Goal: Task Accomplishment & Management: Use online tool/utility

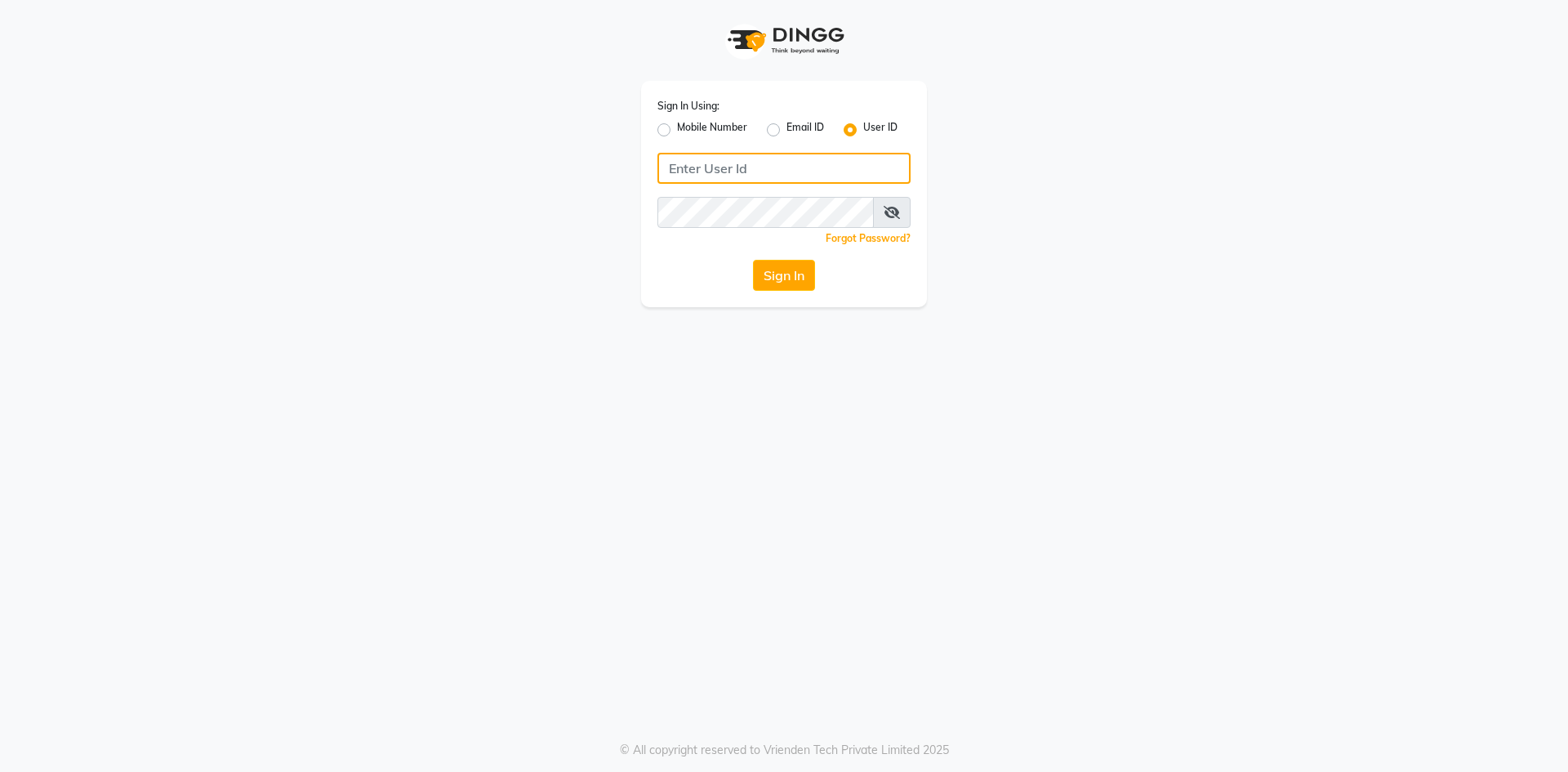
click at [757, 162] on input "Username" at bounding box center [784, 168] width 253 height 31
type input "7866053179"
click at [927, 395] on div "Sign In Using: Mobile Number Email ID User ID 7866053179 Remember me Forgot Pas…" at bounding box center [784, 386] width 1568 height 772
click at [818, 279] on div "Sign In" at bounding box center [784, 275] width 253 height 31
click at [773, 271] on button "Sign In" at bounding box center [784, 275] width 62 height 31
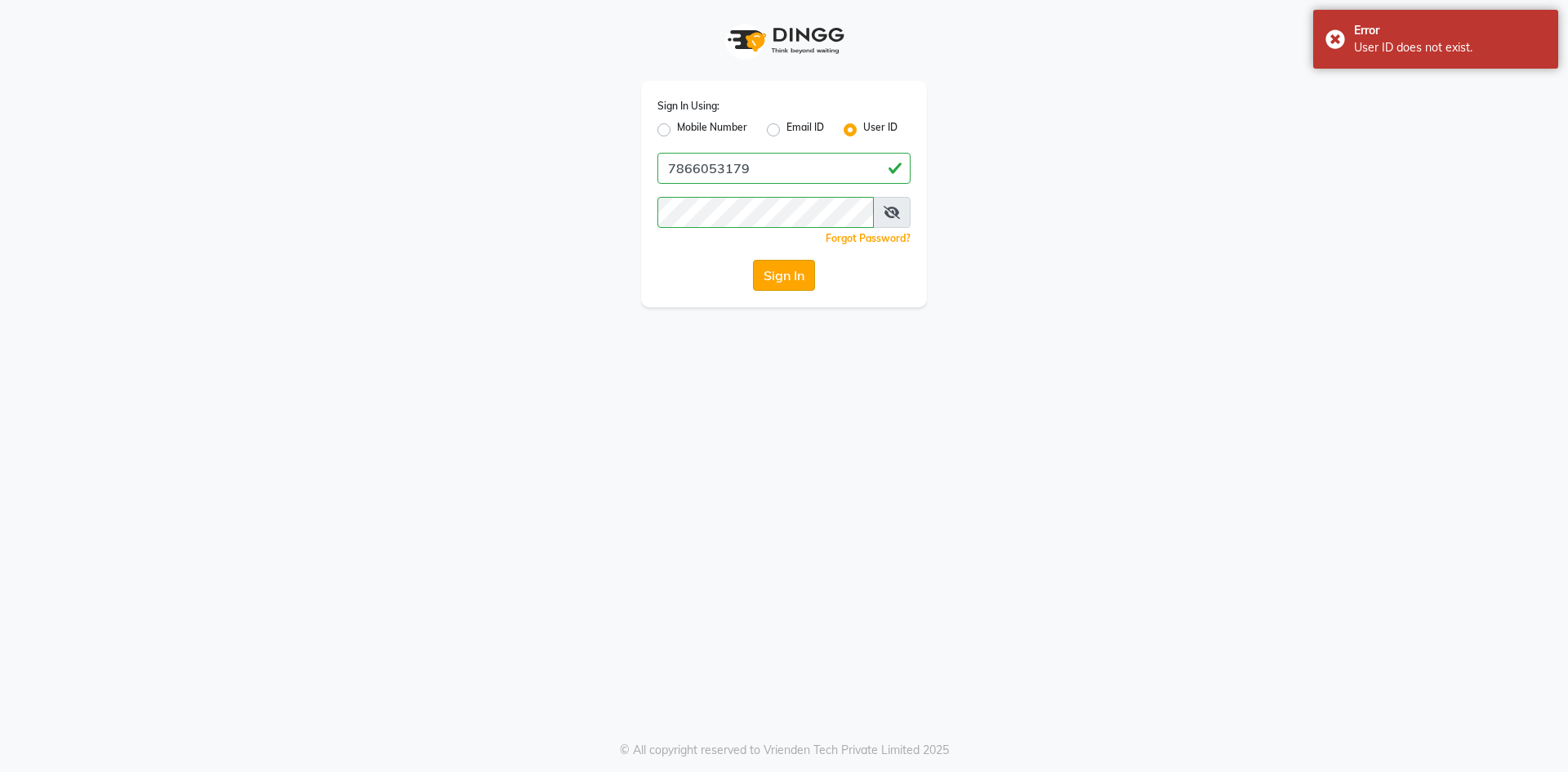
click at [774, 277] on button "Sign In" at bounding box center [784, 275] width 62 height 31
click at [677, 133] on label "Mobile Number" at bounding box center [712, 130] width 70 height 19
click at [677, 131] on input "Mobile Number" at bounding box center [682, 126] width 11 height 11
radio input "true"
radio input "false"
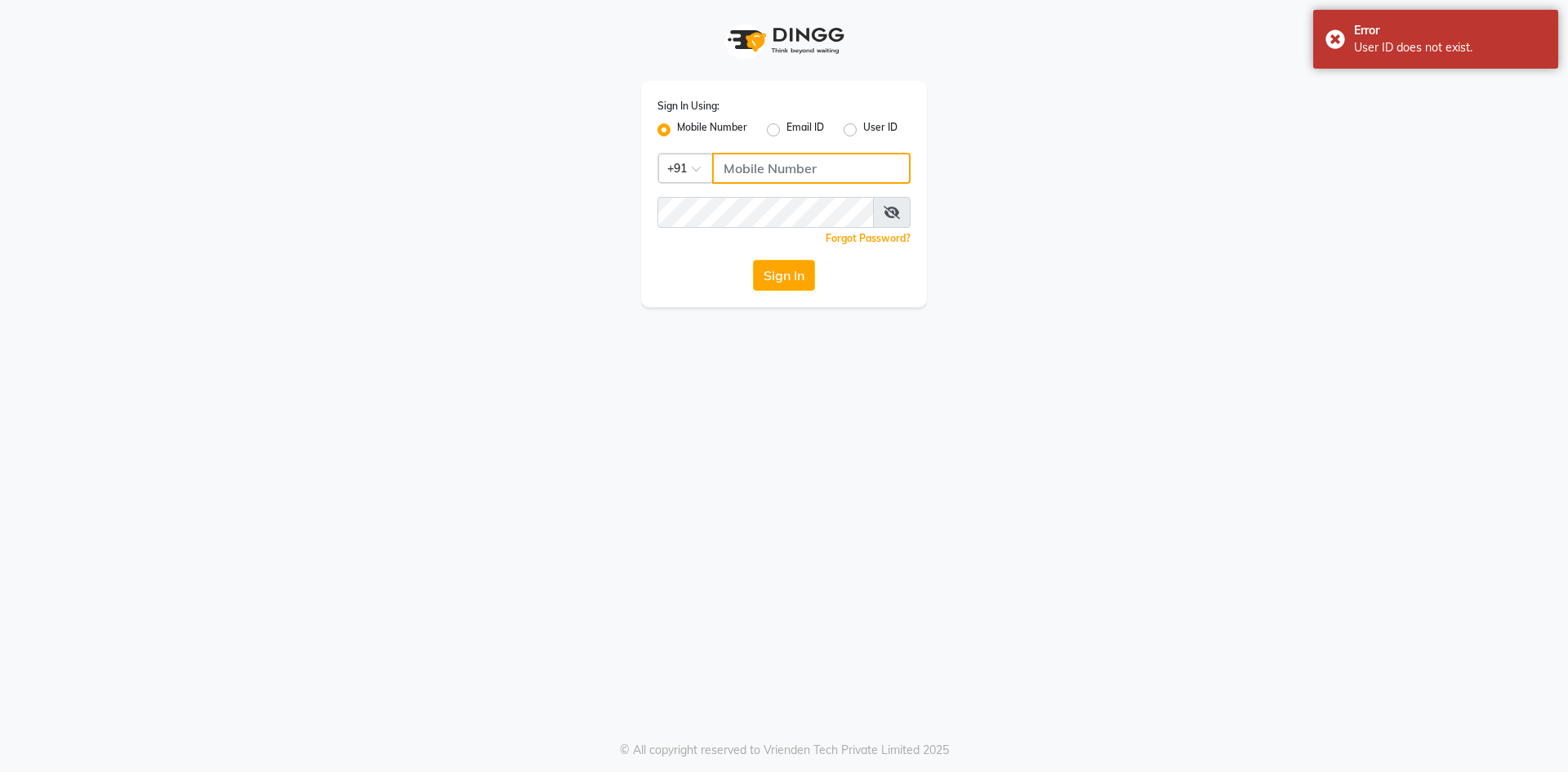
click at [755, 170] on input "Username" at bounding box center [811, 168] width 198 height 31
type input "7866053179"
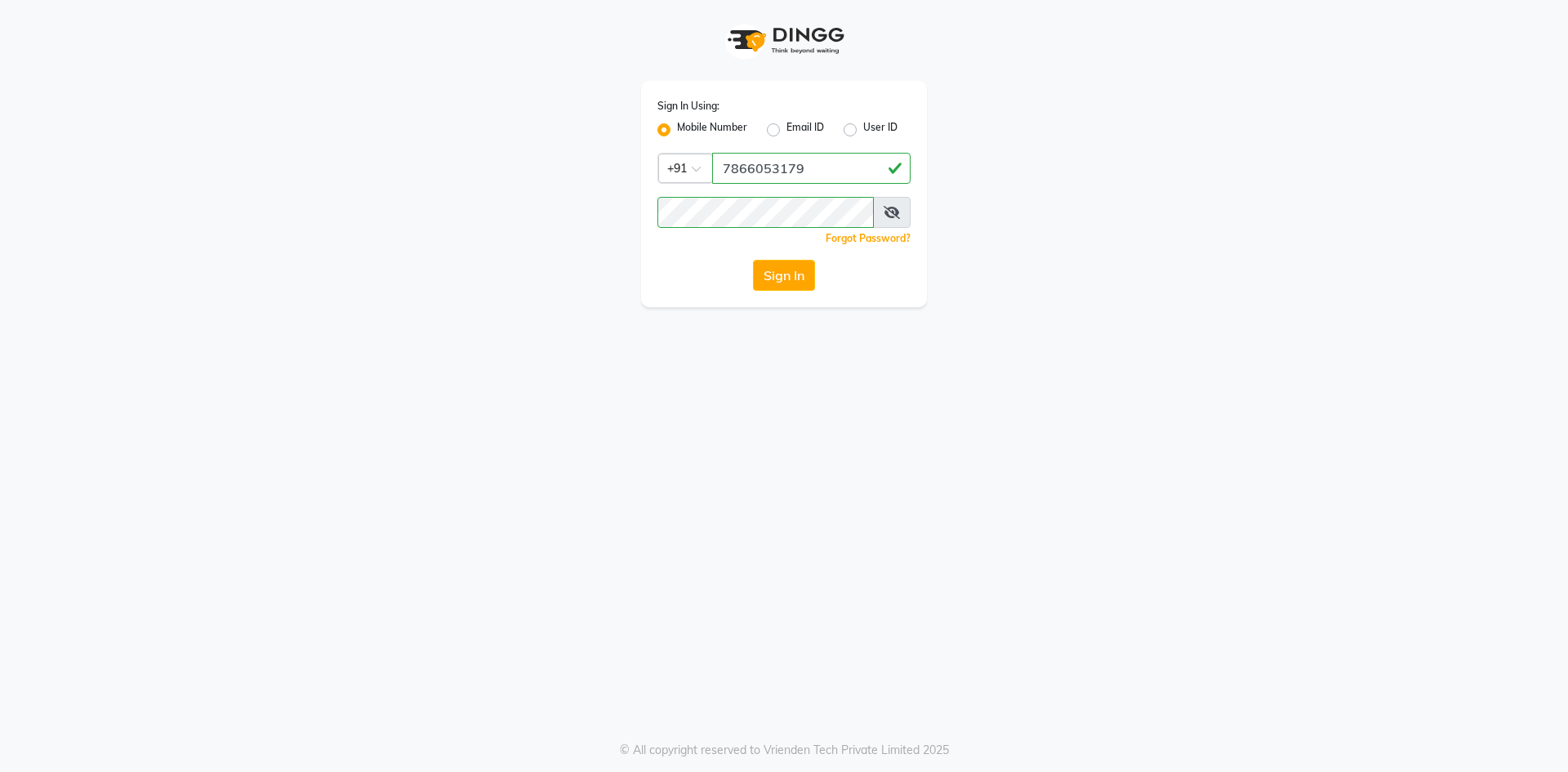
drag, startPoint x: 946, startPoint y: 300, endPoint x: 970, endPoint y: 277, distance: 33.2
click at [946, 300] on div "Sign In Using: Mobile Number Email ID User ID Country Code × [PHONE_NUMBER] Rem…" at bounding box center [784, 154] width 931 height 307
click at [776, 275] on button "Sign In" at bounding box center [784, 275] width 62 height 31
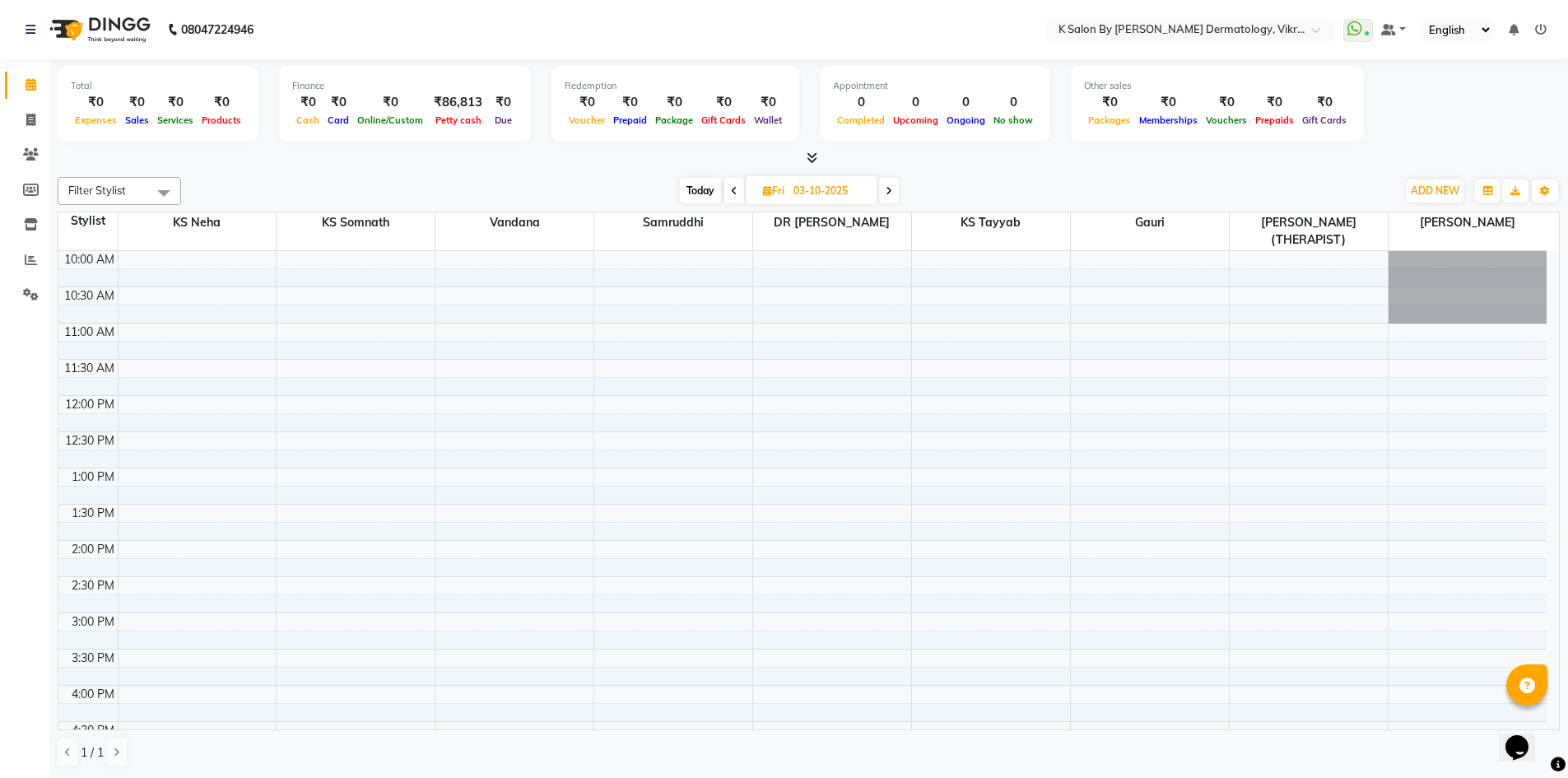
click at [763, 189] on icon at bounding box center [767, 190] width 9 height 11
select select "10"
select select "2025"
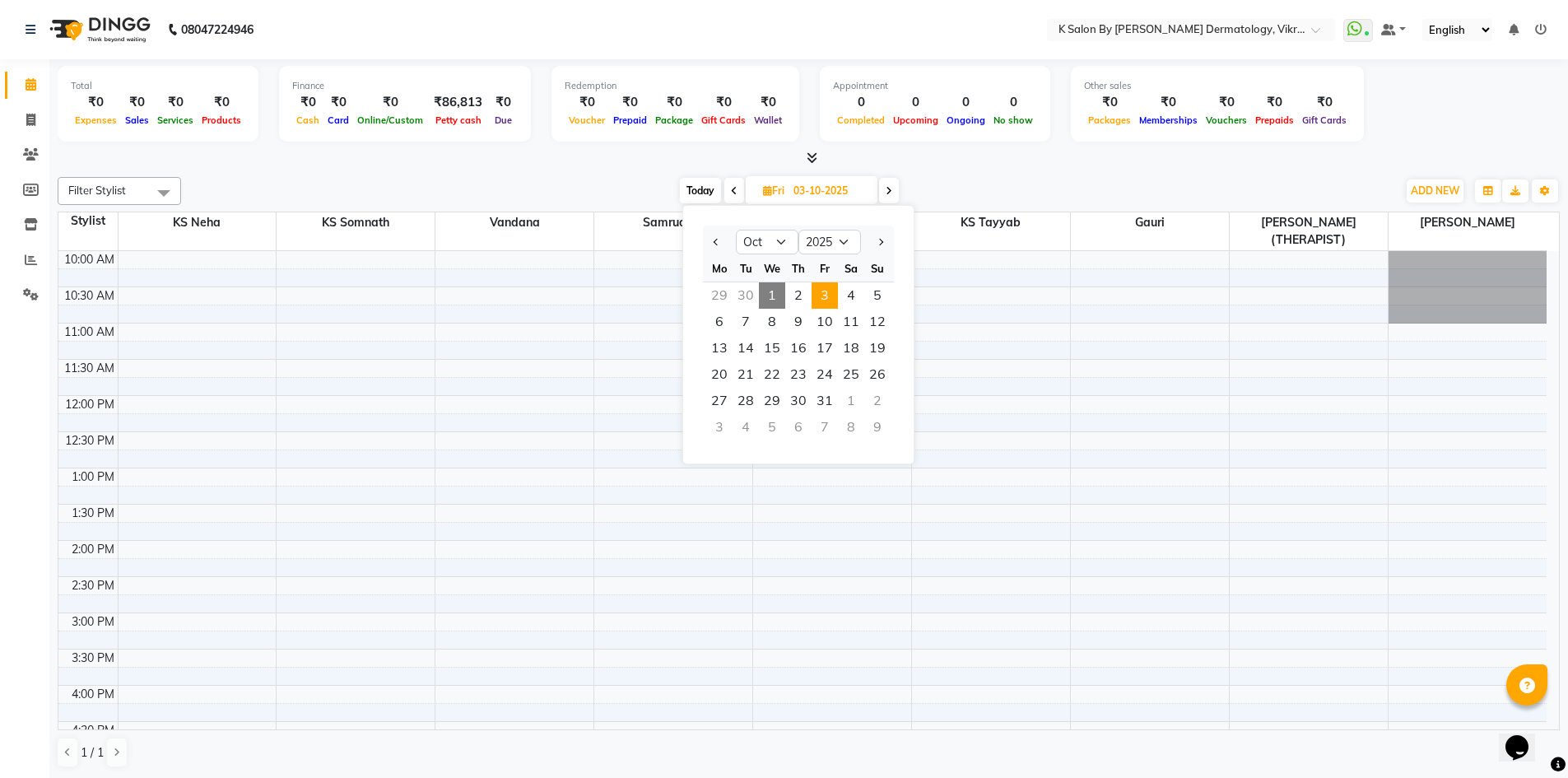
click at [763, 189] on icon at bounding box center [767, 190] width 9 height 11
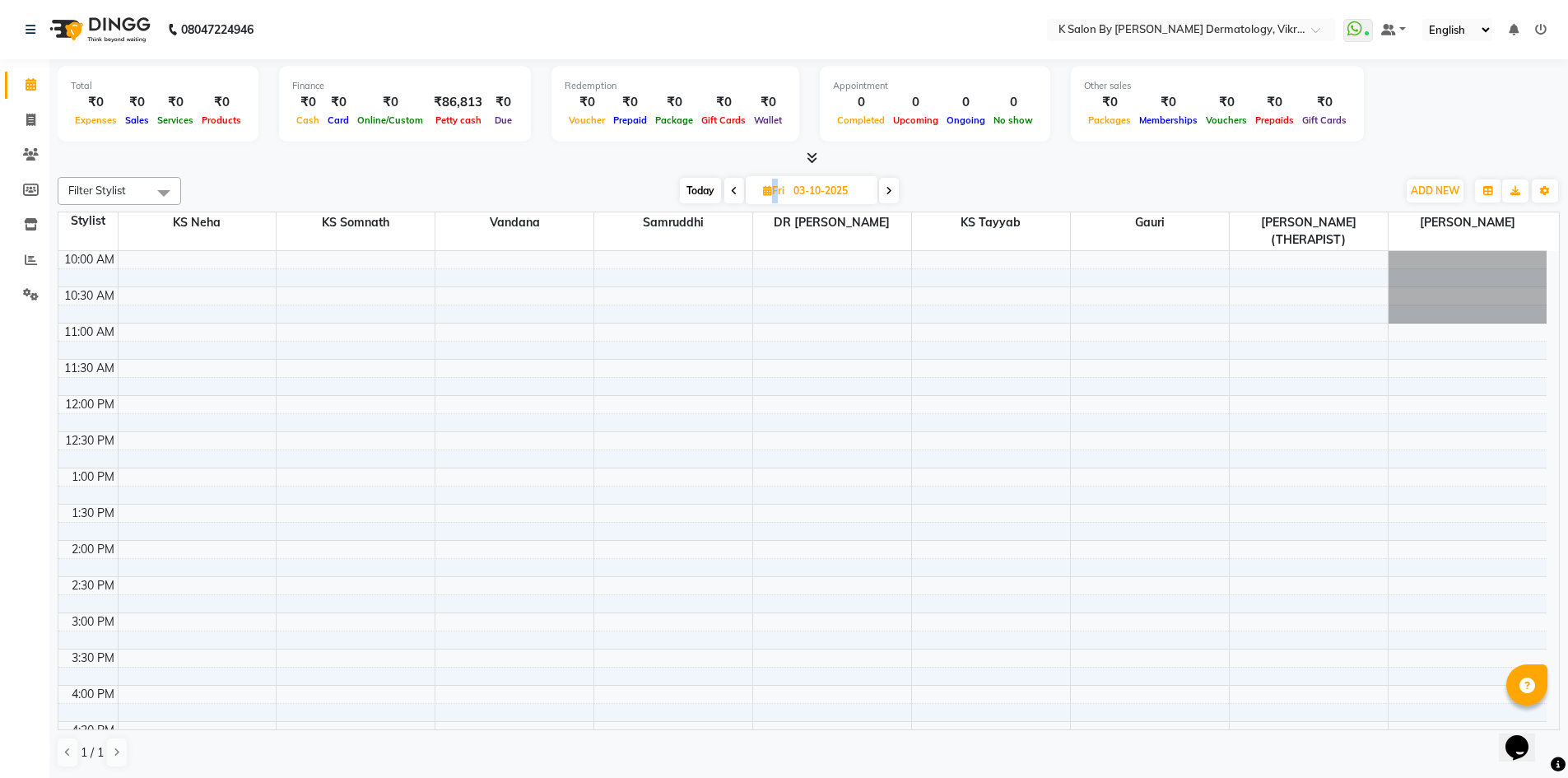
click at [763, 189] on icon at bounding box center [767, 190] width 9 height 11
select select "10"
select select "2025"
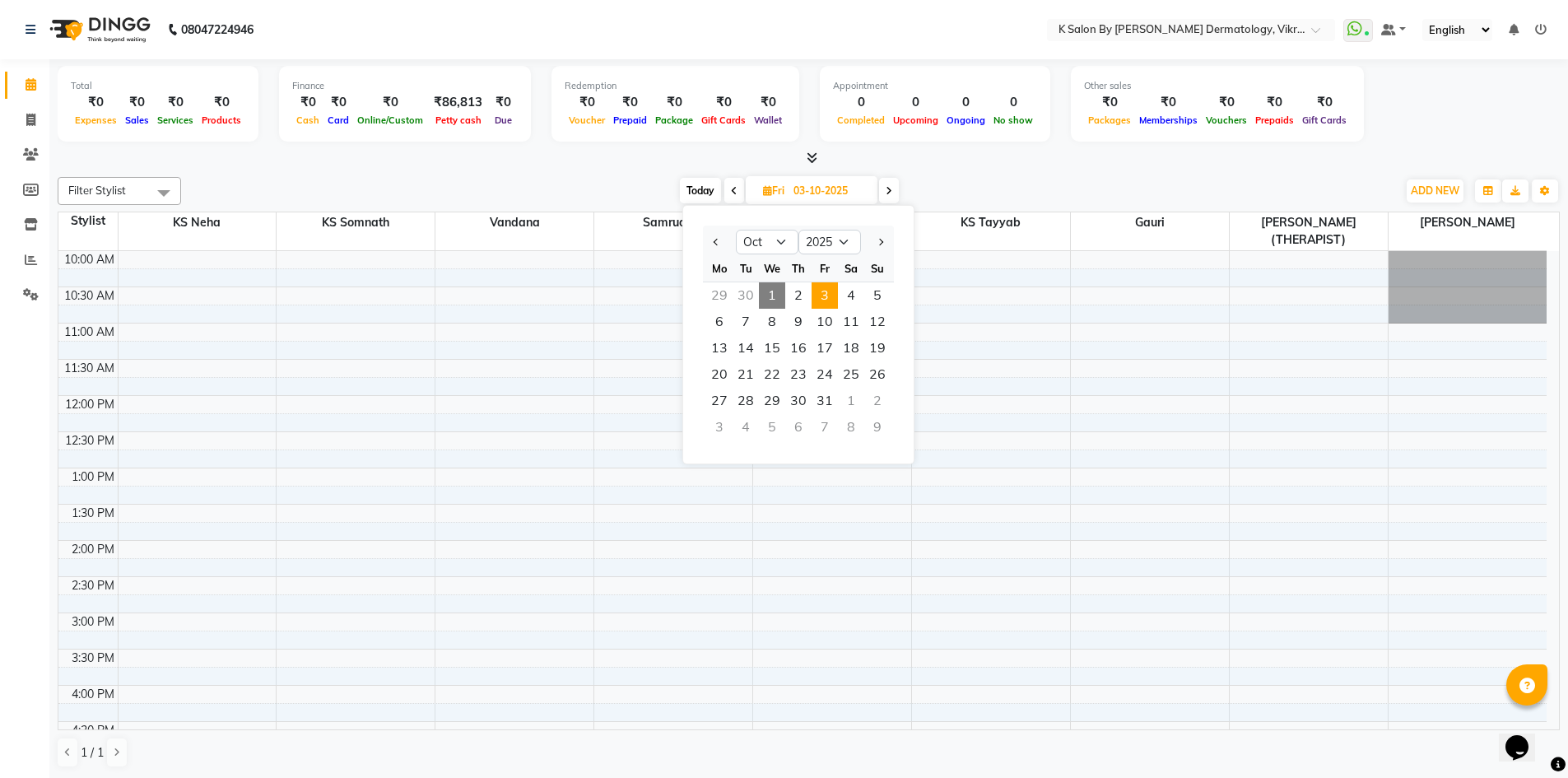
click at [769, 297] on span "1" at bounding box center [772, 296] width 27 height 27
type input "01-10-2025"
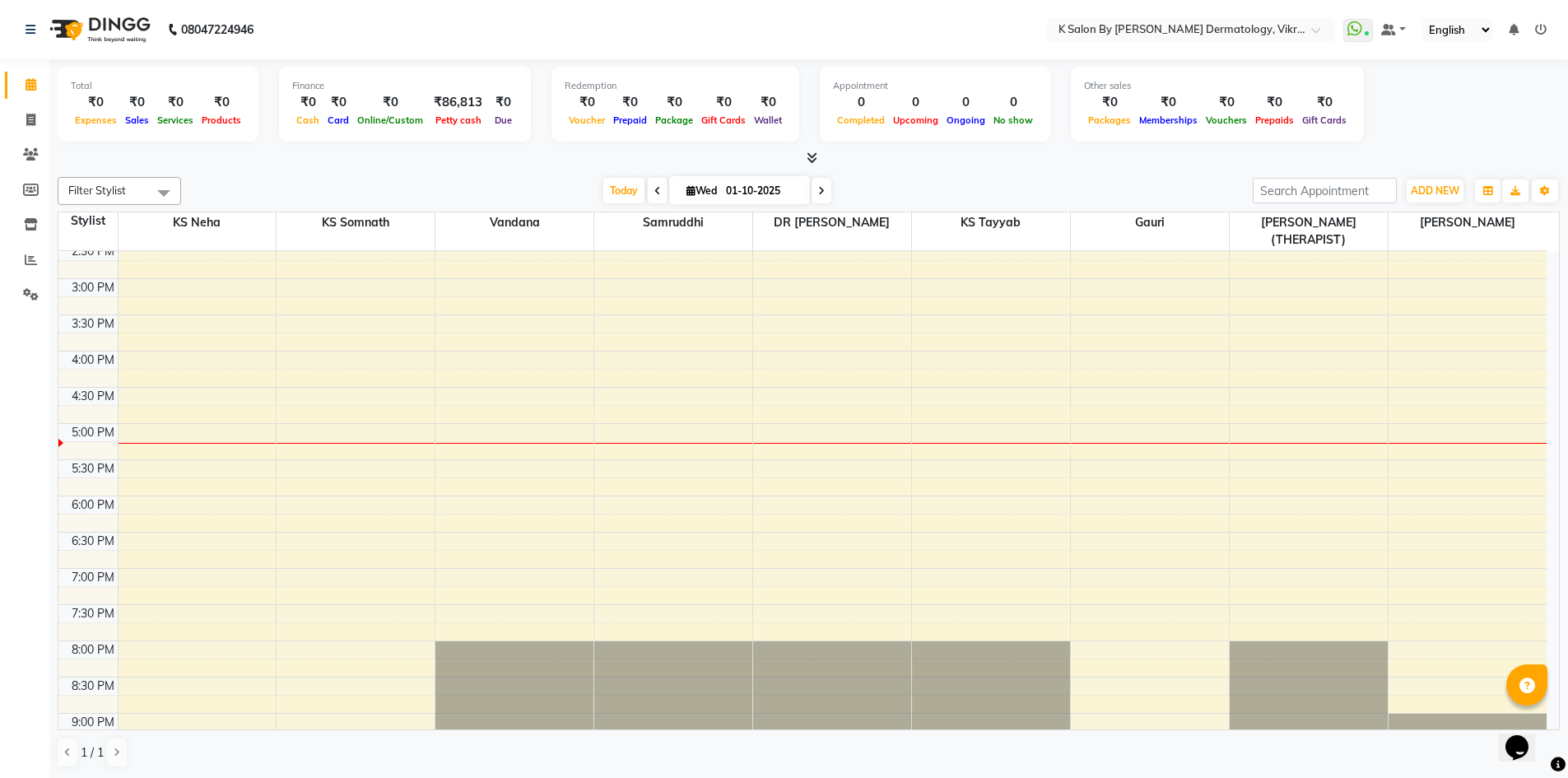
scroll to position [337, 0]
click at [327, 562] on div "10:00 AM 10:30 AM 11:00 AM 11:30 AM 12:00 PM 12:30 PM 1:00 PM 1:30 PM 2:00 PM 2…" at bounding box center [803, 348] width 1488 height 869
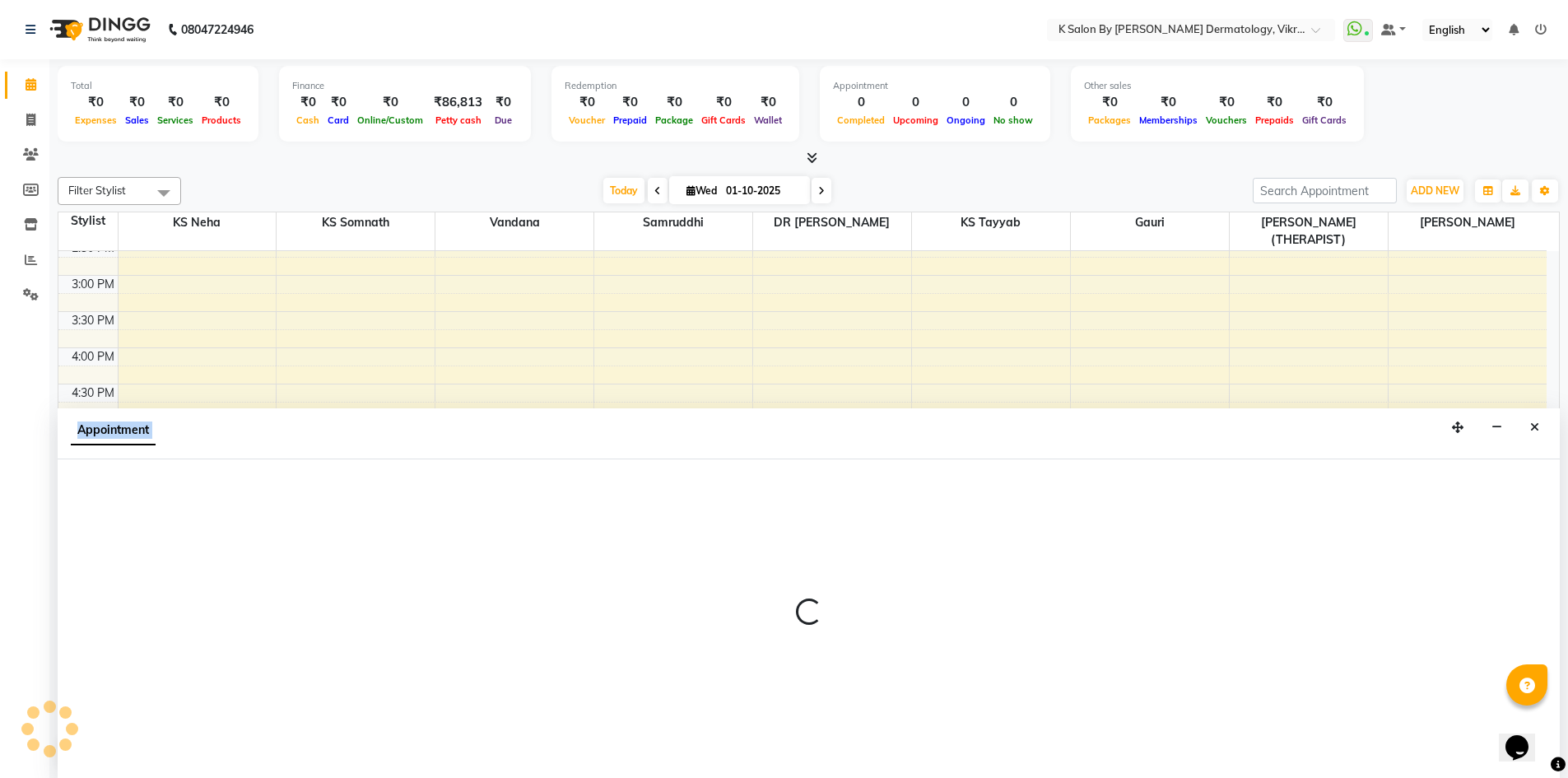
click at [327, 562] on div at bounding box center [809, 619] width 1503 height 320
select select "55324"
select select "1140"
select select "tentative"
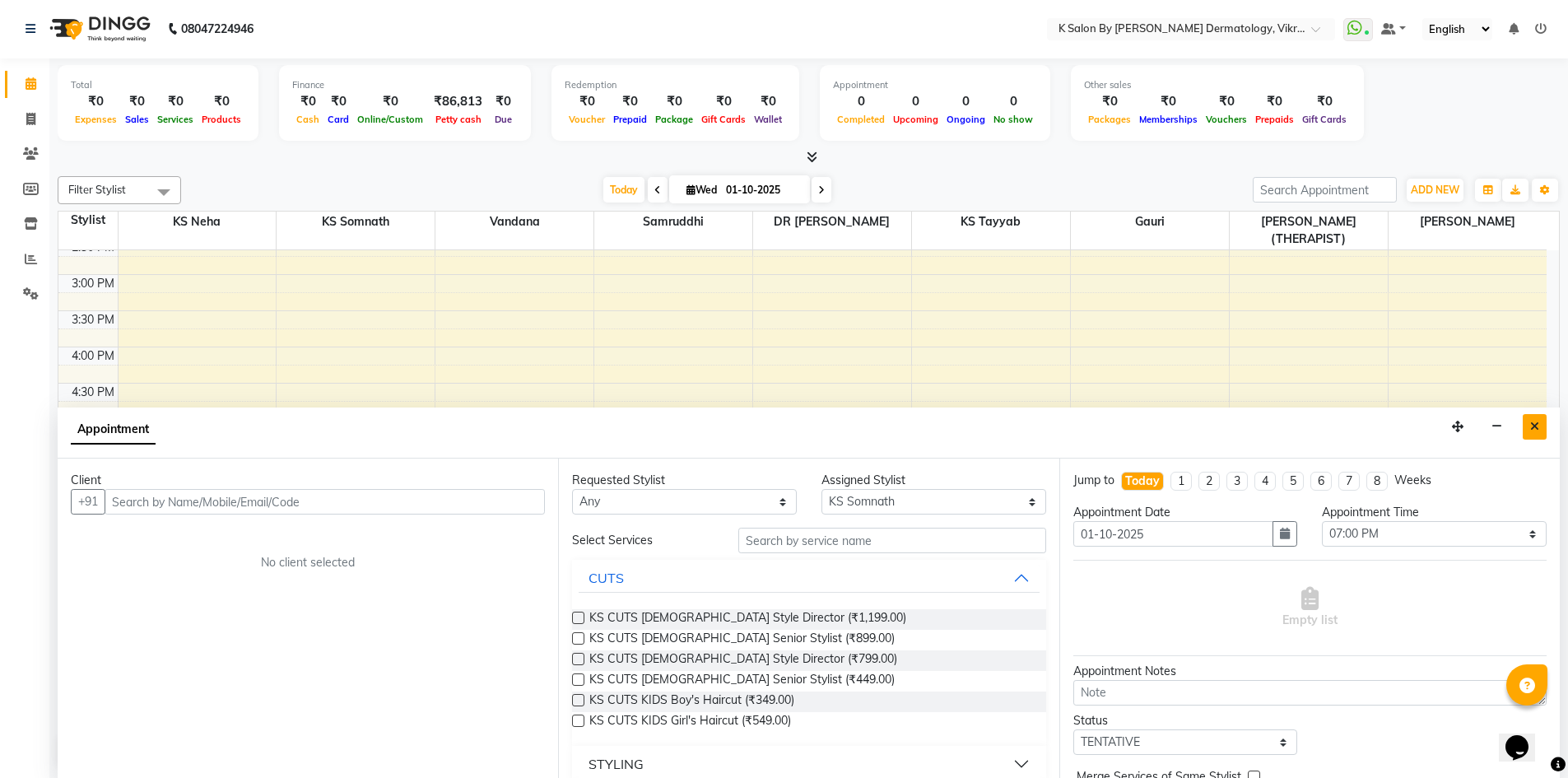
click at [1534, 432] on icon "Close" at bounding box center [1535, 426] width 9 height 12
